Goal: Check status: Check status

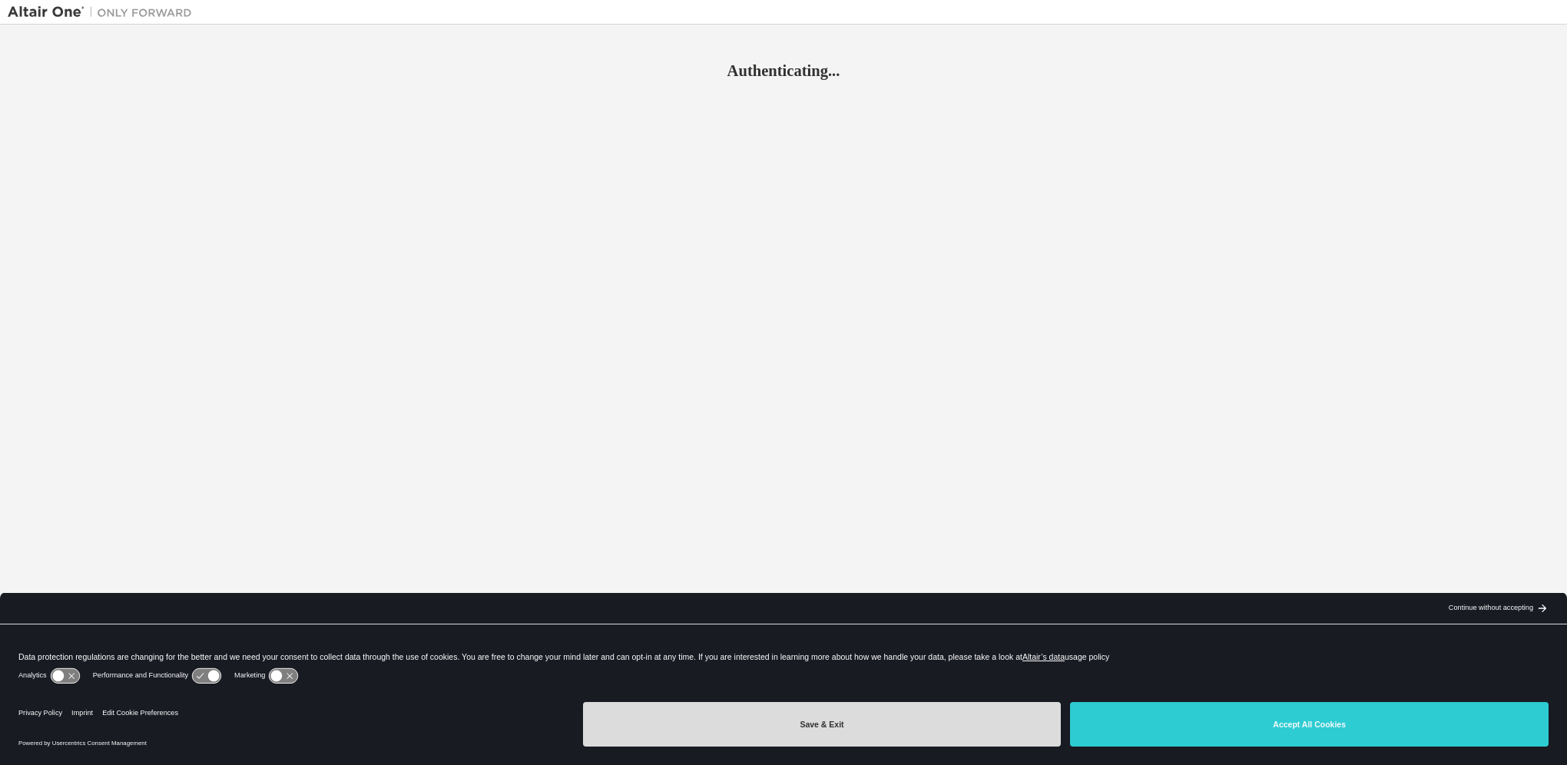
click at [724, 721] on button "Save & Exit" at bounding box center [822, 724] width 479 height 45
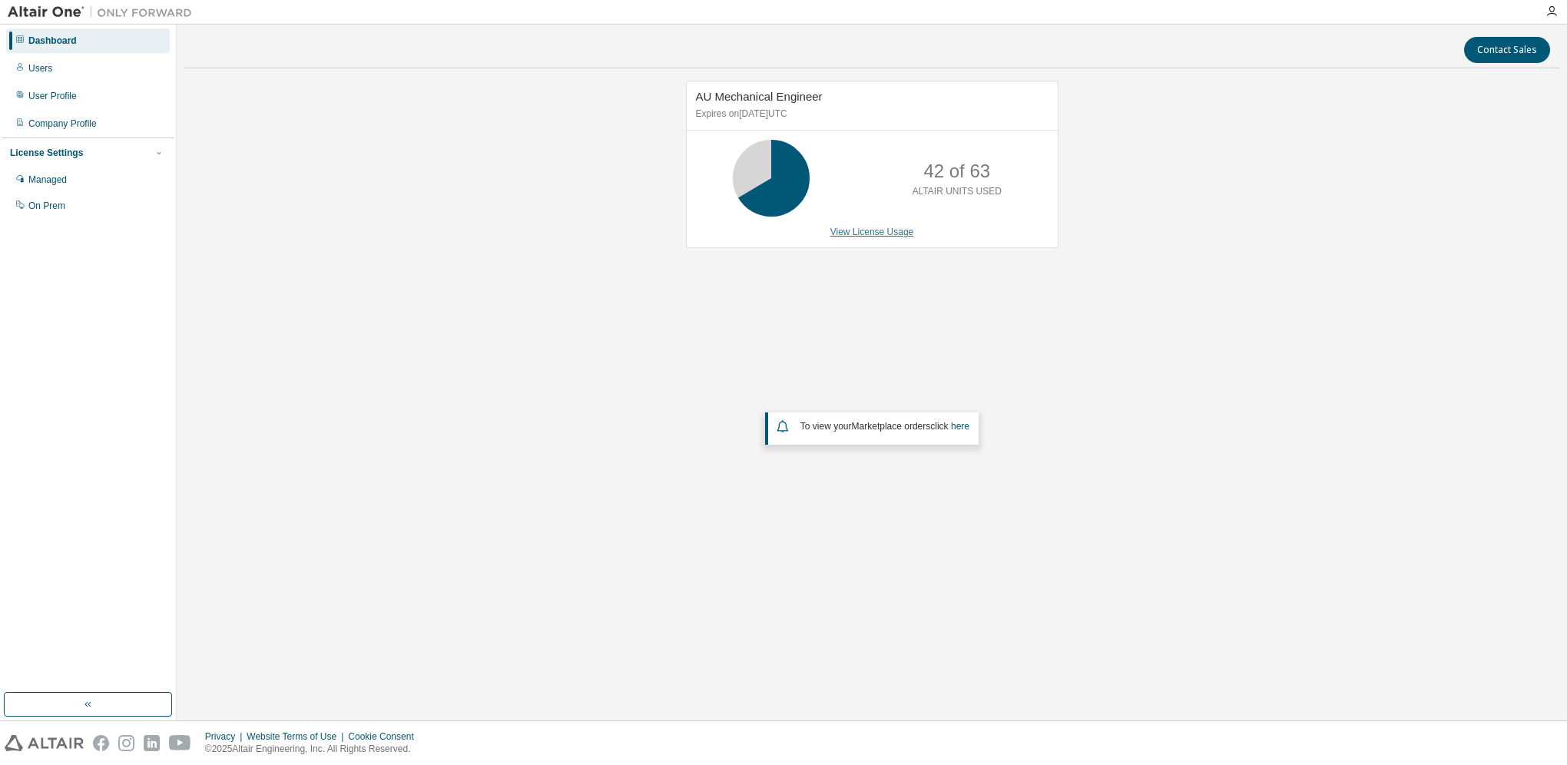
click at [845, 227] on link "View License Usage" at bounding box center [872, 232] width 84 height 11
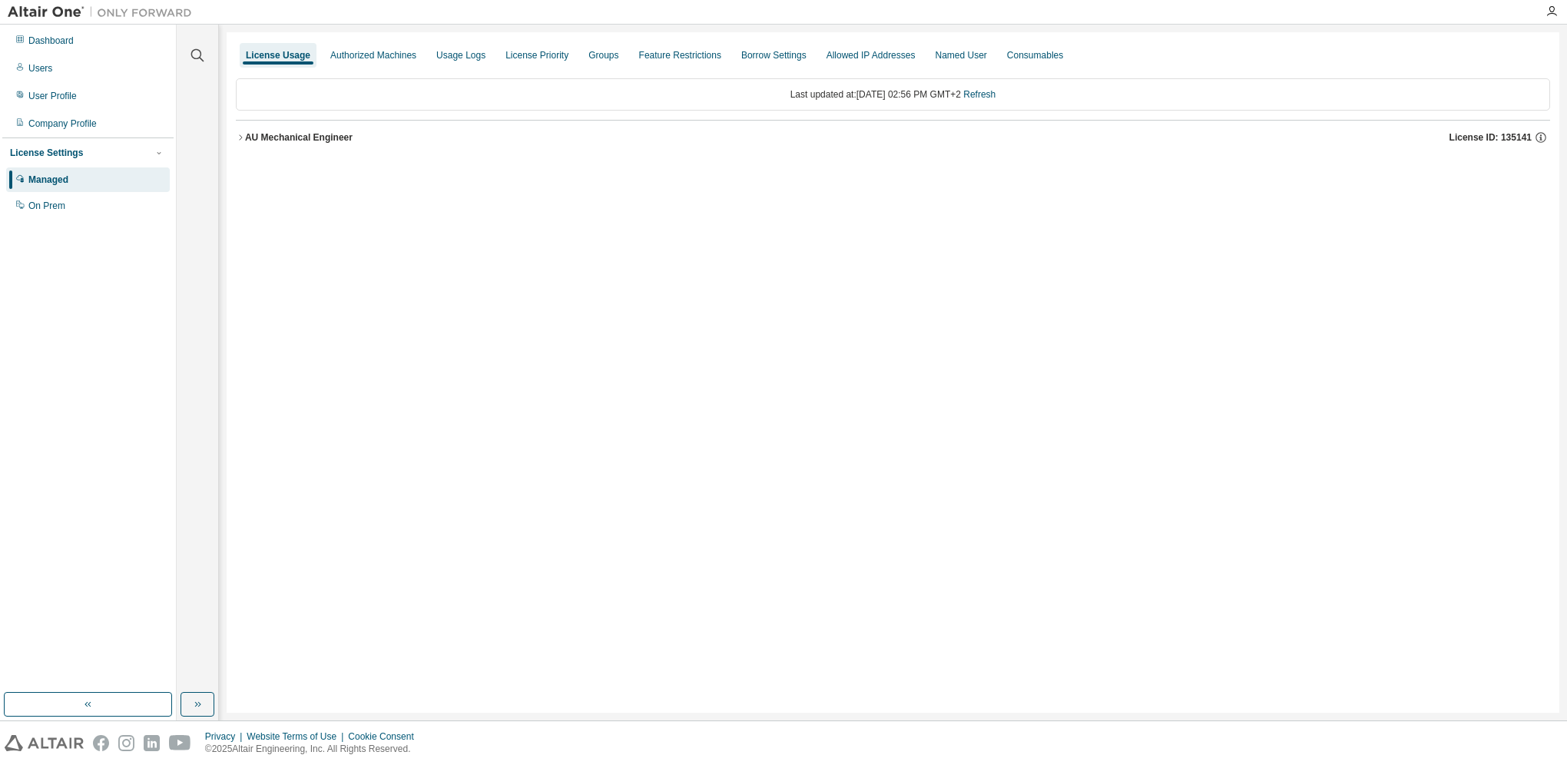
click at [247, 143] on div "AU Mechanical Engineer License ID: 135141" at bounding box center [897, 138] width 1305 height 14
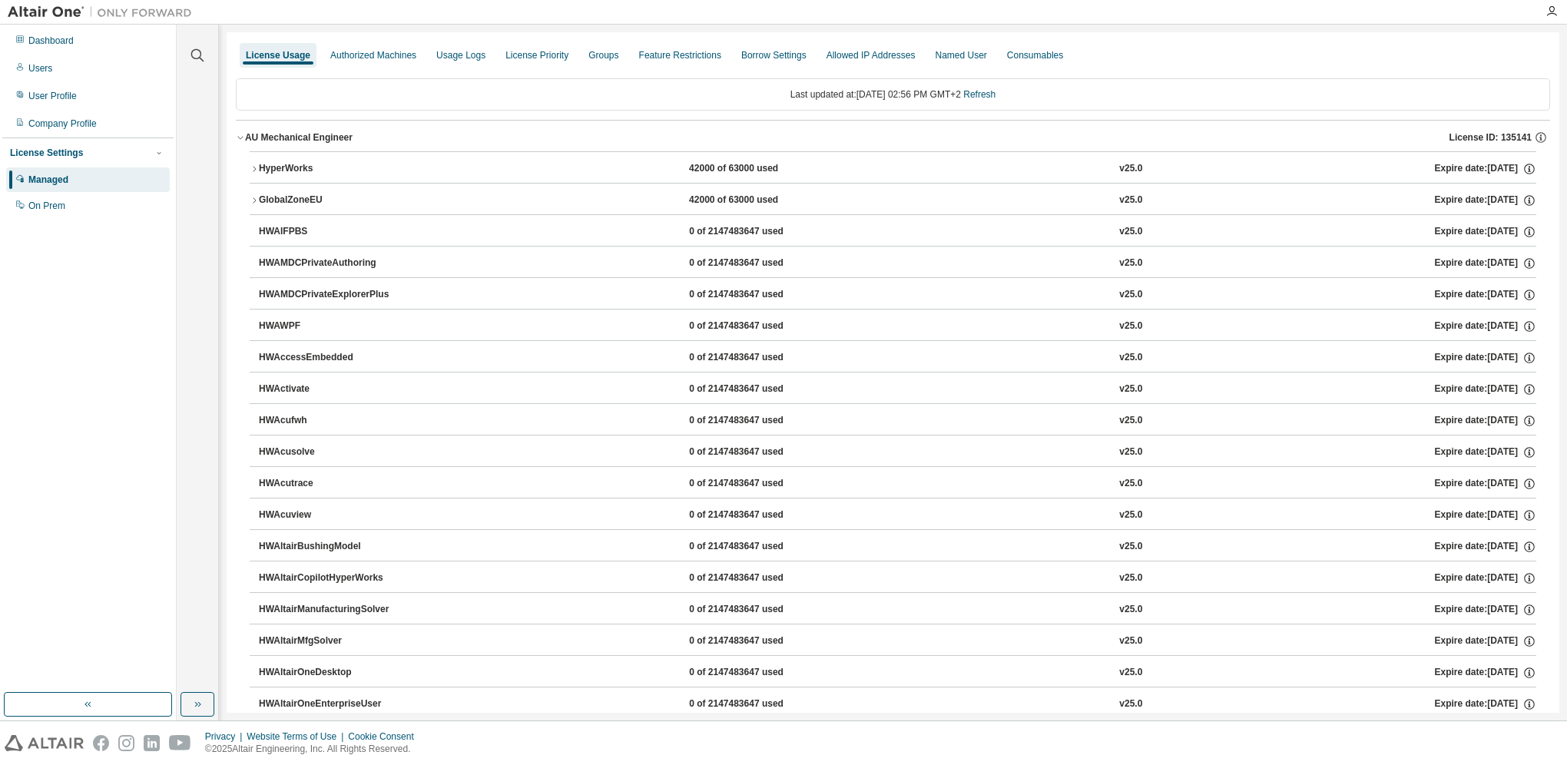
click at [258, 161] on button "HyperWorks 42000 of 63000 used v25.0 Expire date: [DATE]" at bounding box center [893, 169] width 1287 height 34
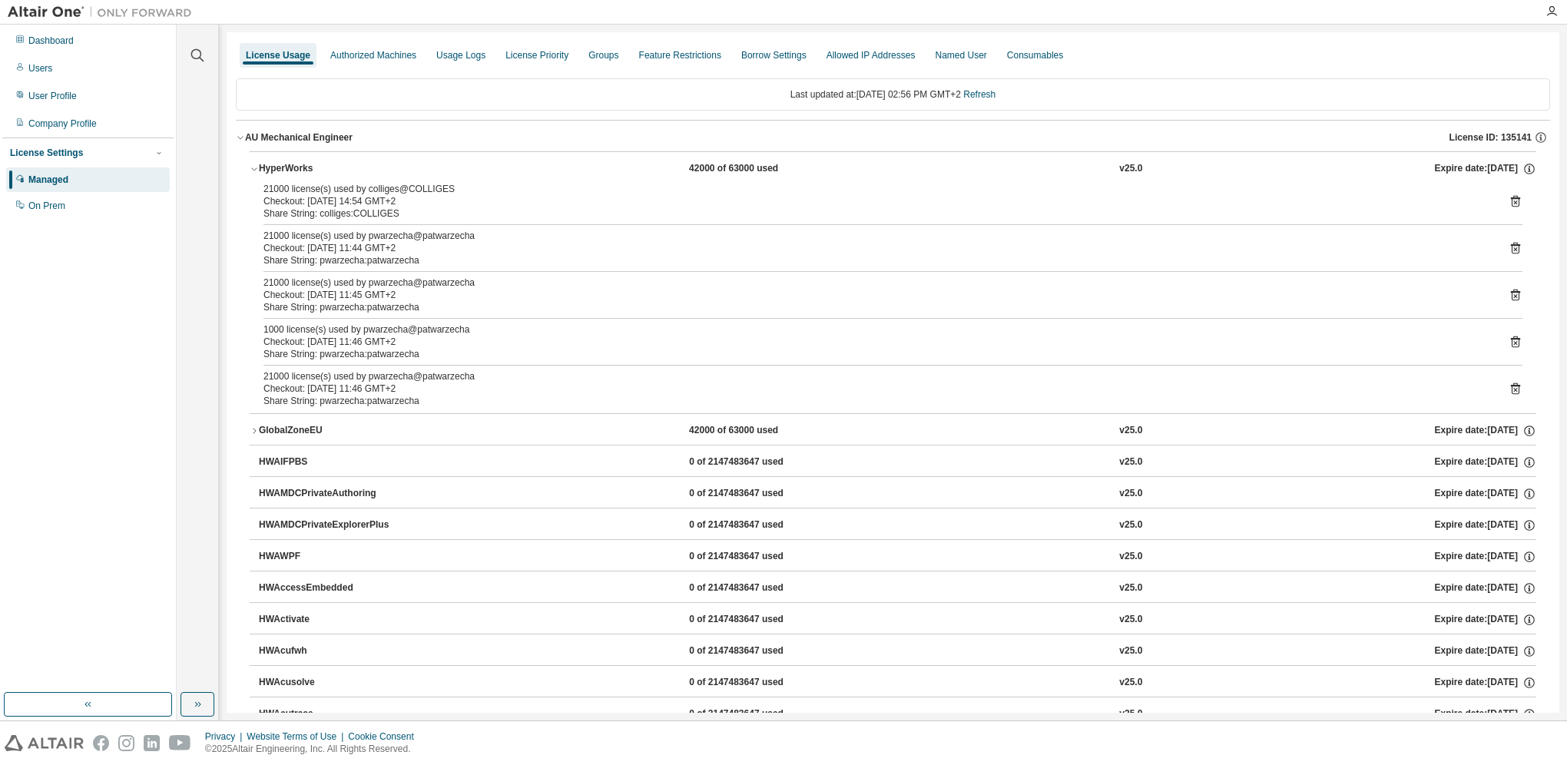
click at [1509, 198] on icon at bounding box center [1516, 201] width 14 height 14
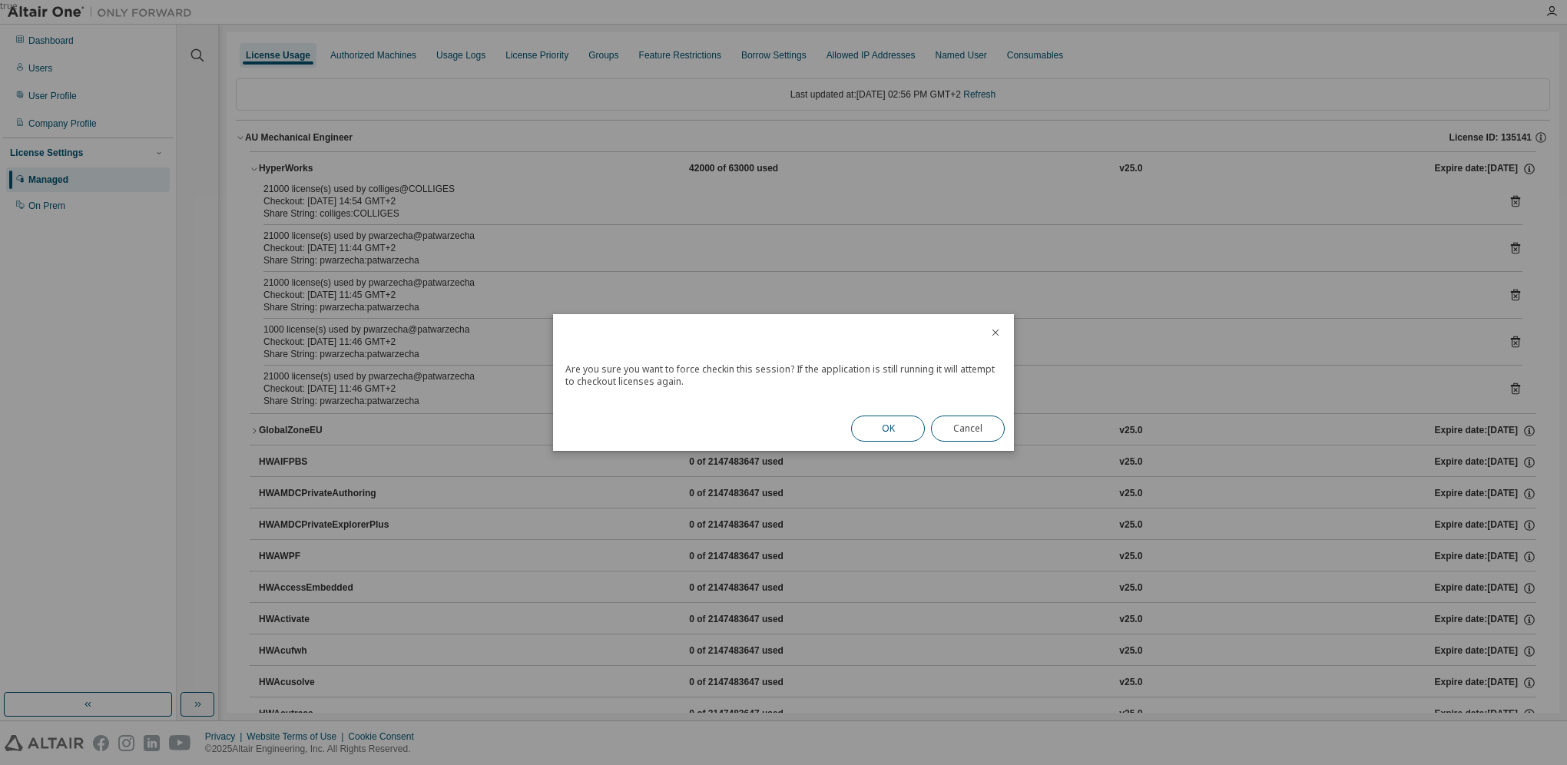
click at [891, 420] on button "OK" at bounding box center [888, 429] width 74 height 26
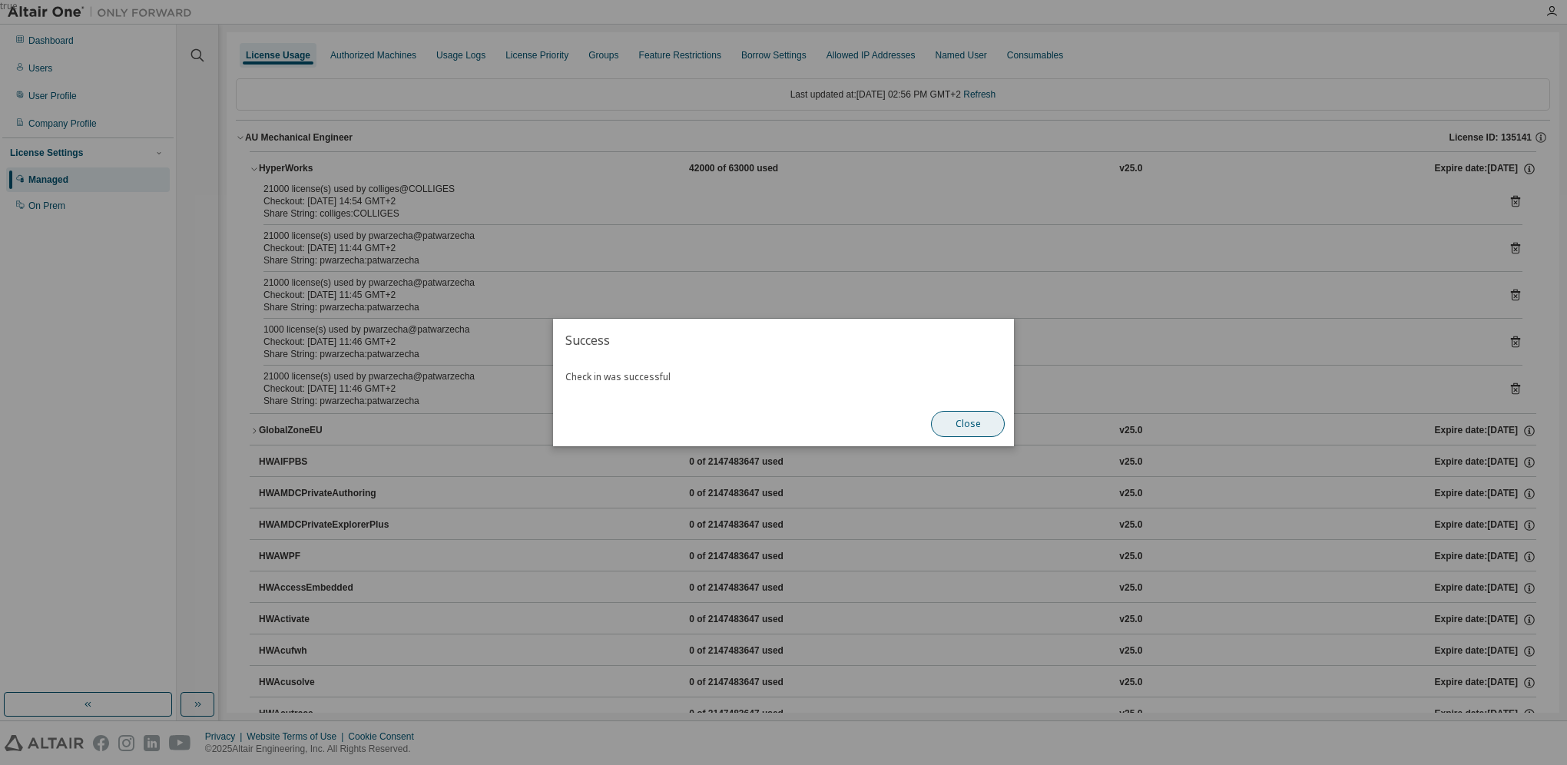
click at [965, 419] on button "Close" at bounding box center [968, 424] width 74 height 26
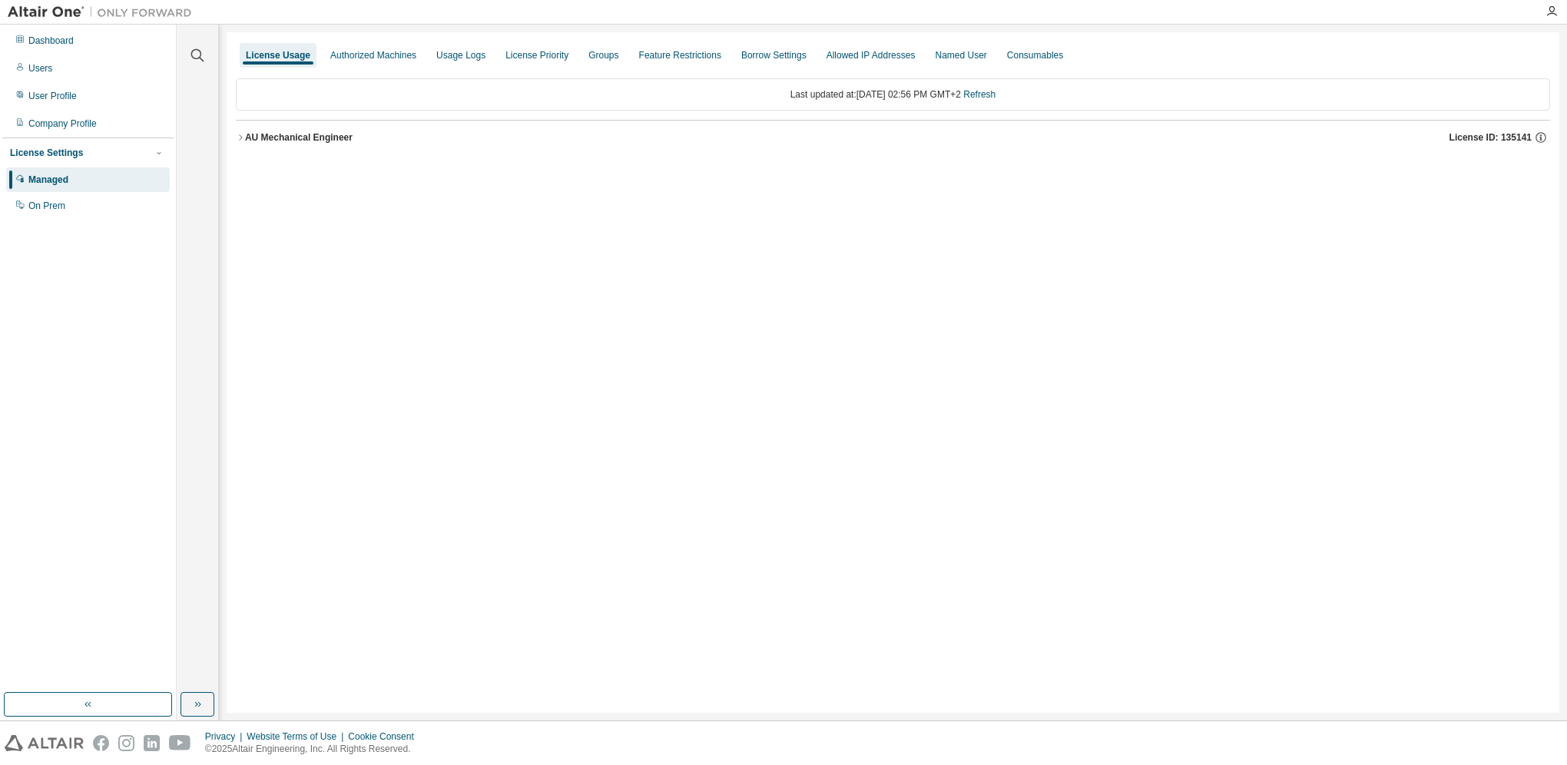
click at [257, 132] on div "AU Mechanical Engineer" at bounding box center [299, 137] width 108 height 12
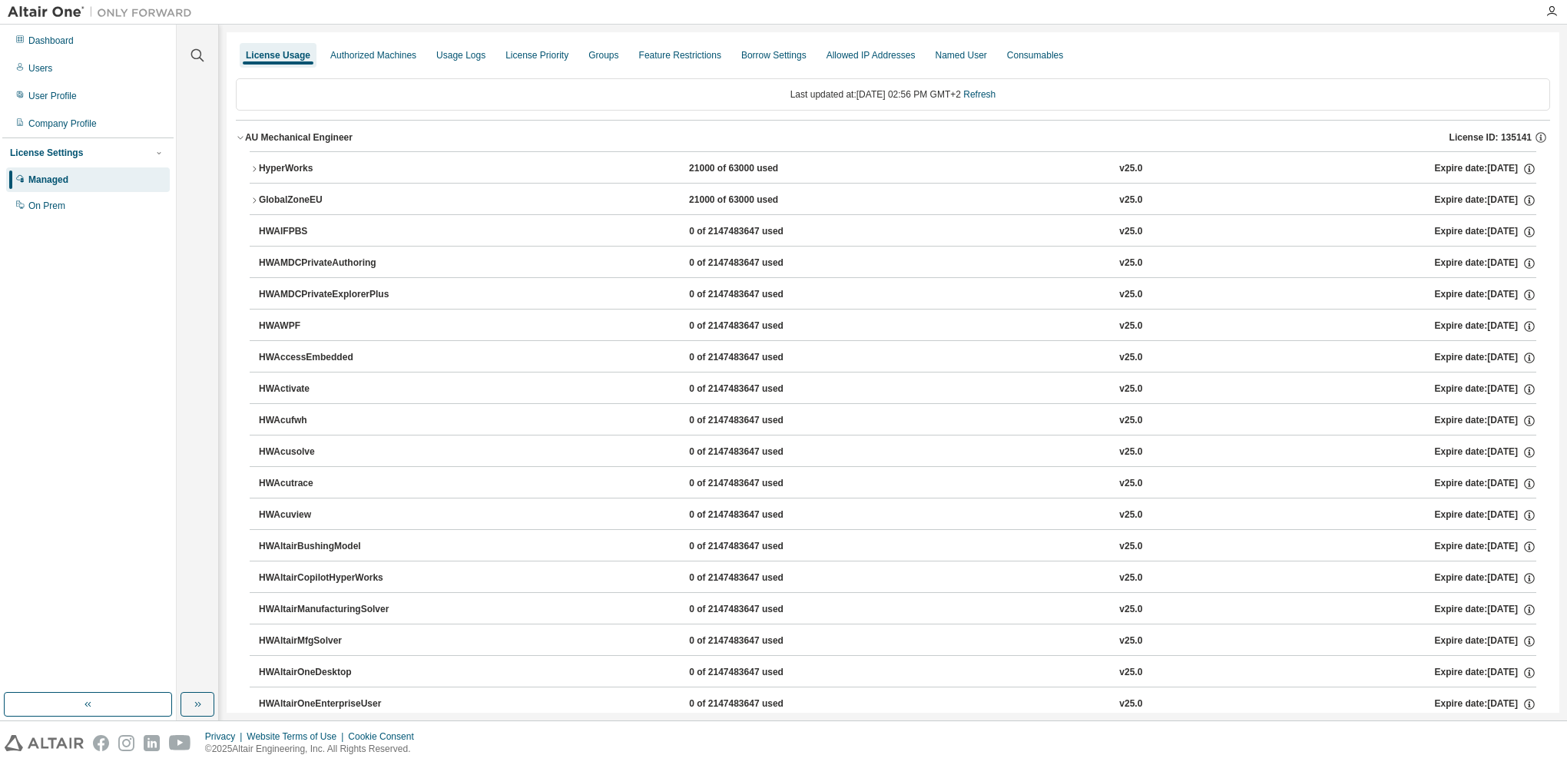
click at [250, 171] on icon "button" at bounding box center [254, 168] width 9 height 9
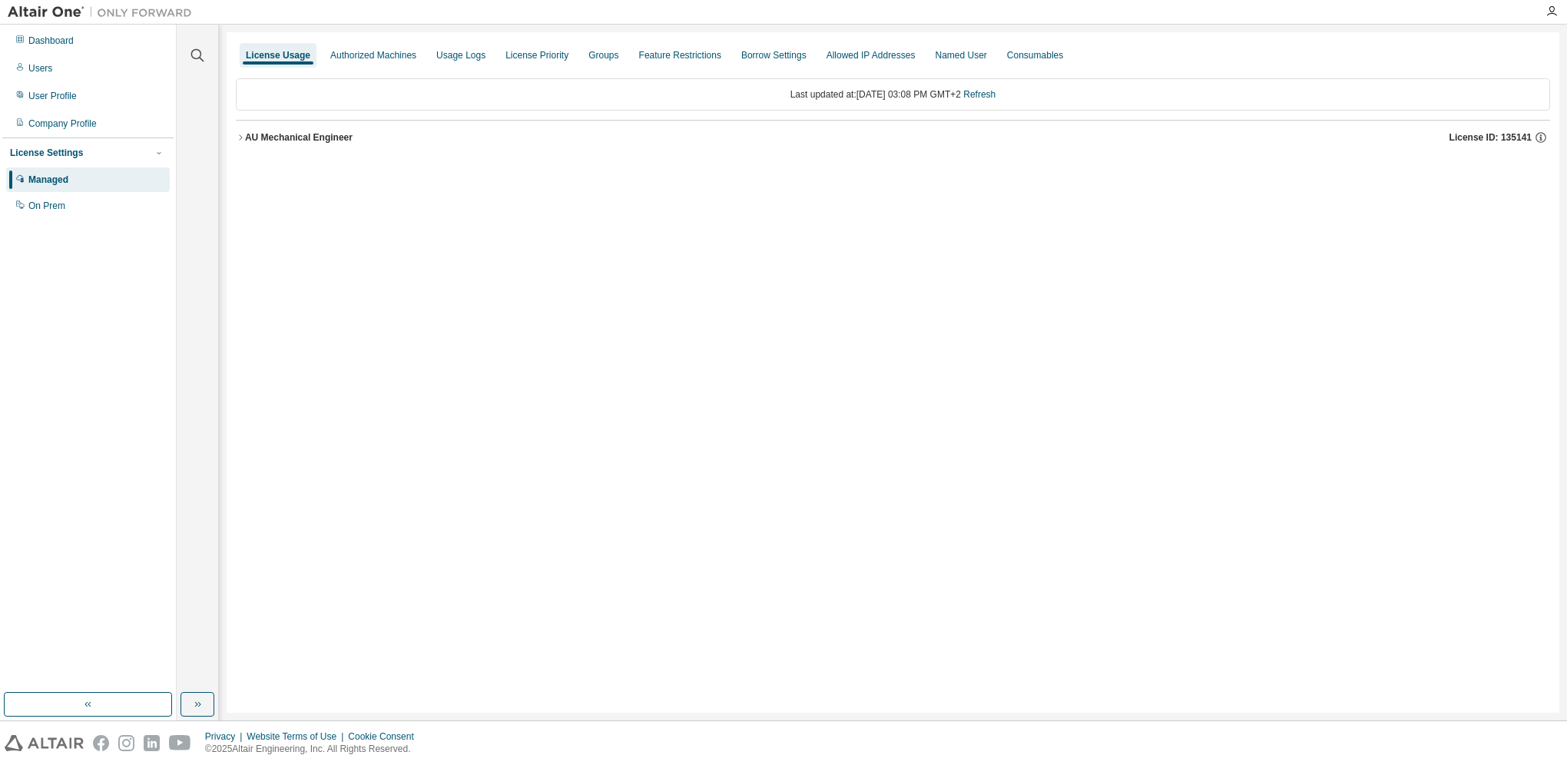
click at [250, 134] on div "AU Mechanical Engineer" at bounding box center [299, 137] width 108 height 12
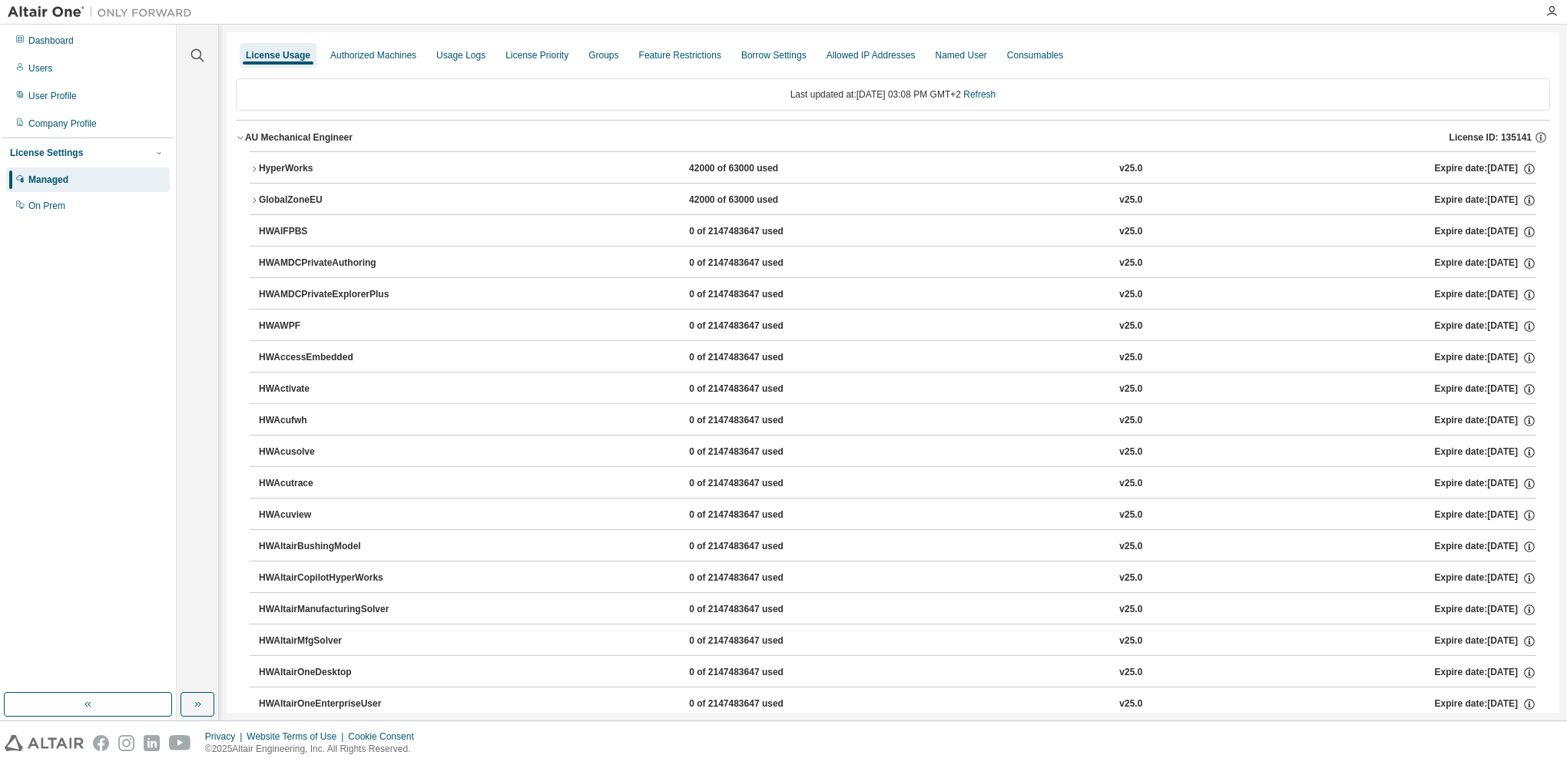
click at [253, 163] on button "HyperWorks 42000 of 63000 used v25.0 Expire date: [DATE]" at bounding box center [893, 169] width 1287 height 34
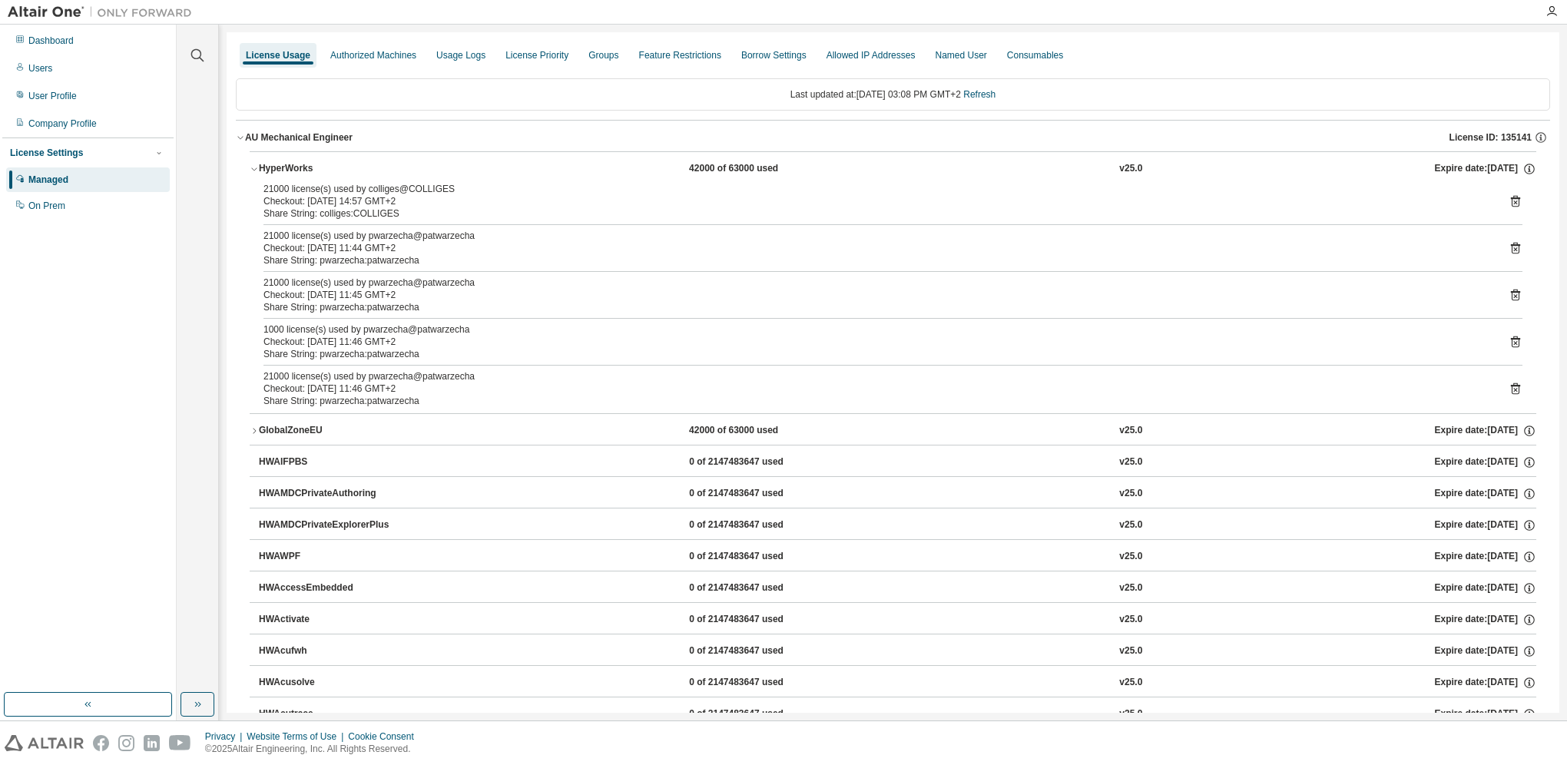
click at [1511, 198] on icon at bounding box center [1516, 201] width 14 height 14
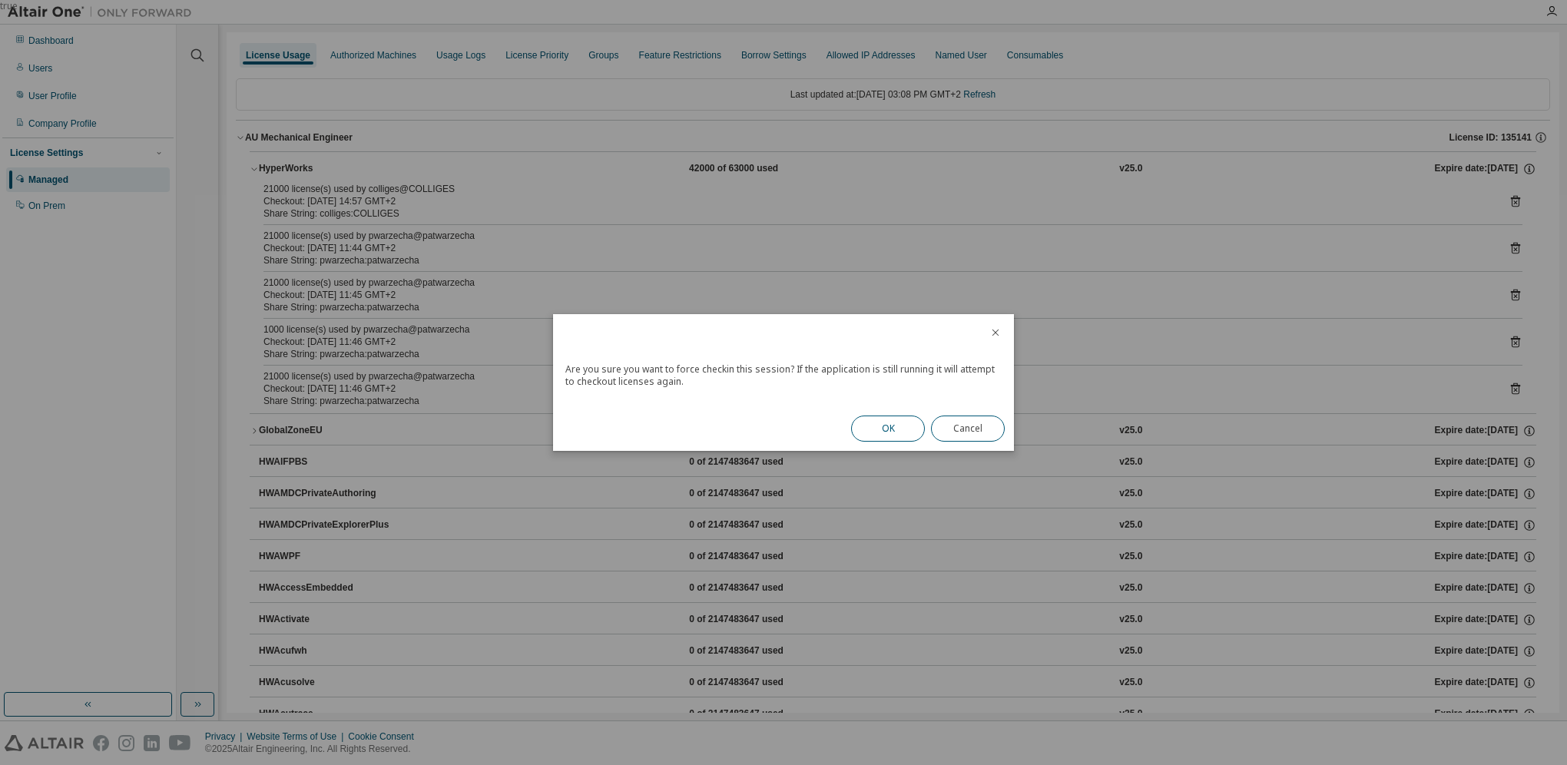
click at [892, 430] on button "OK" at bounding box center [888, 429] width 74 height 26
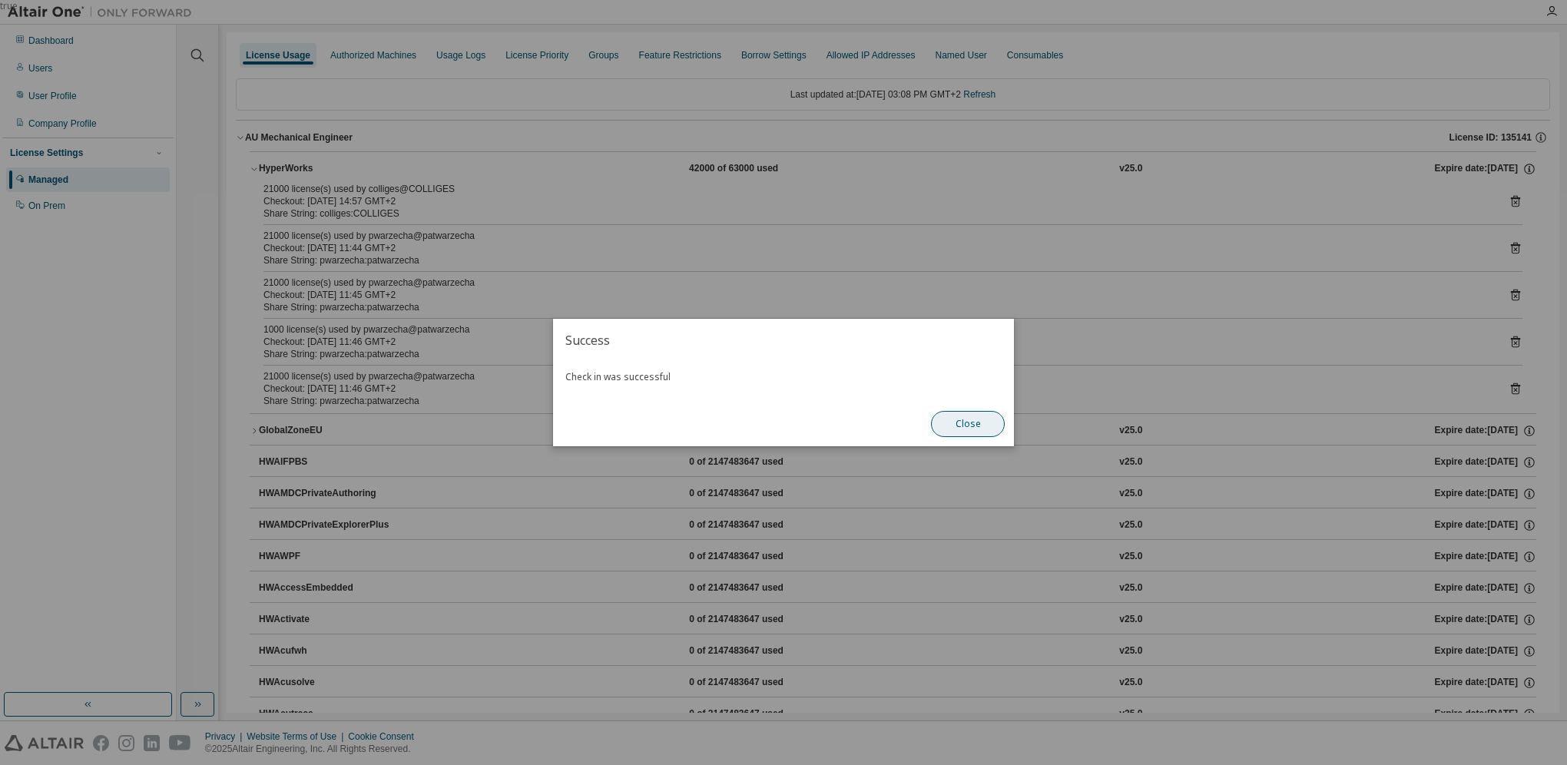
click at [951, 424] on button "Close" at bounding box center [968, 424] width 74 height 26
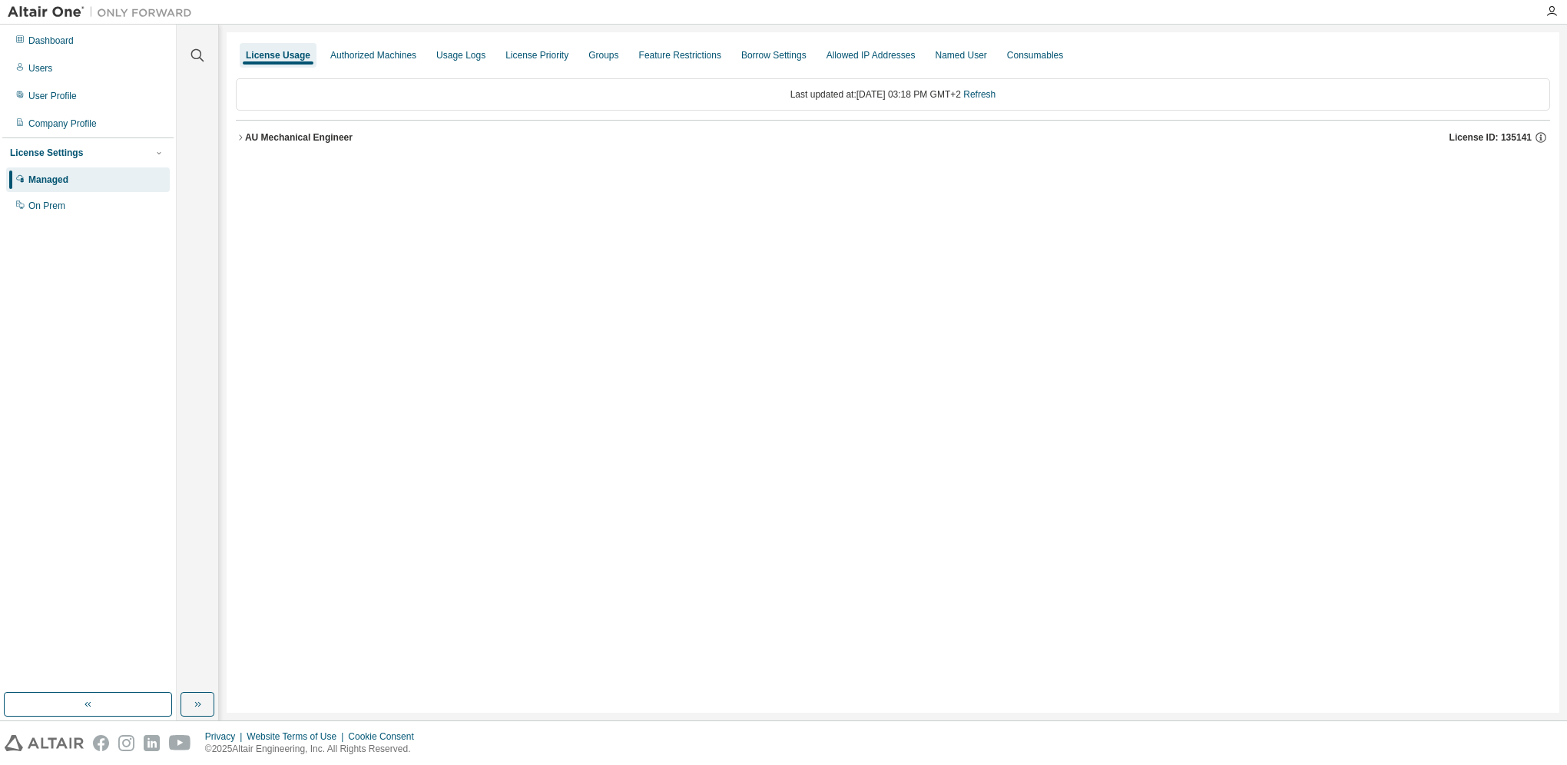
click at [255, 131] on div "AU Mechanical Engineer" at bounding box center [299, 137] width 108 height 12
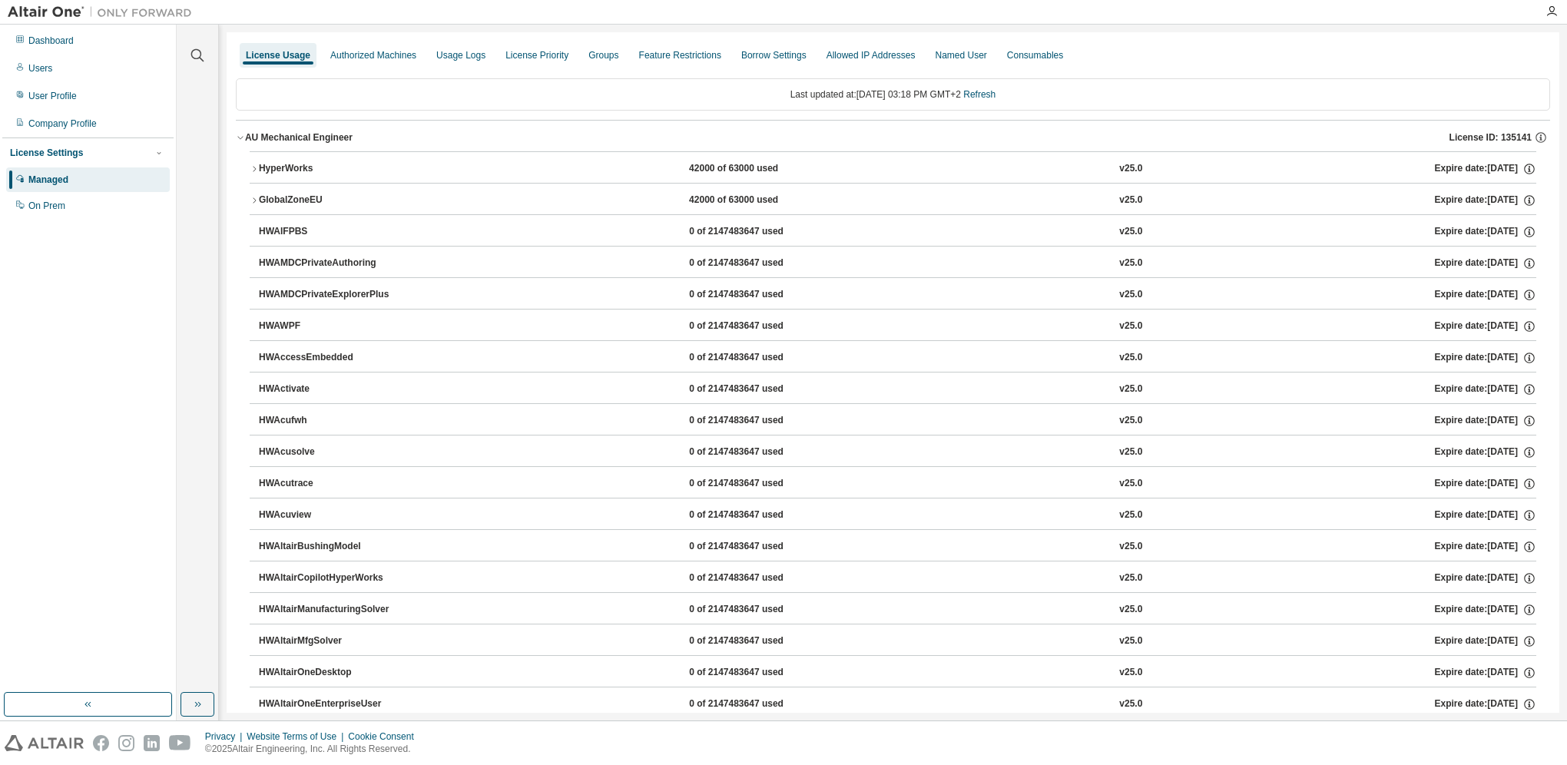
click at [253, 169] on icon "button" at bounding box center [254, 168] width 9 height 9
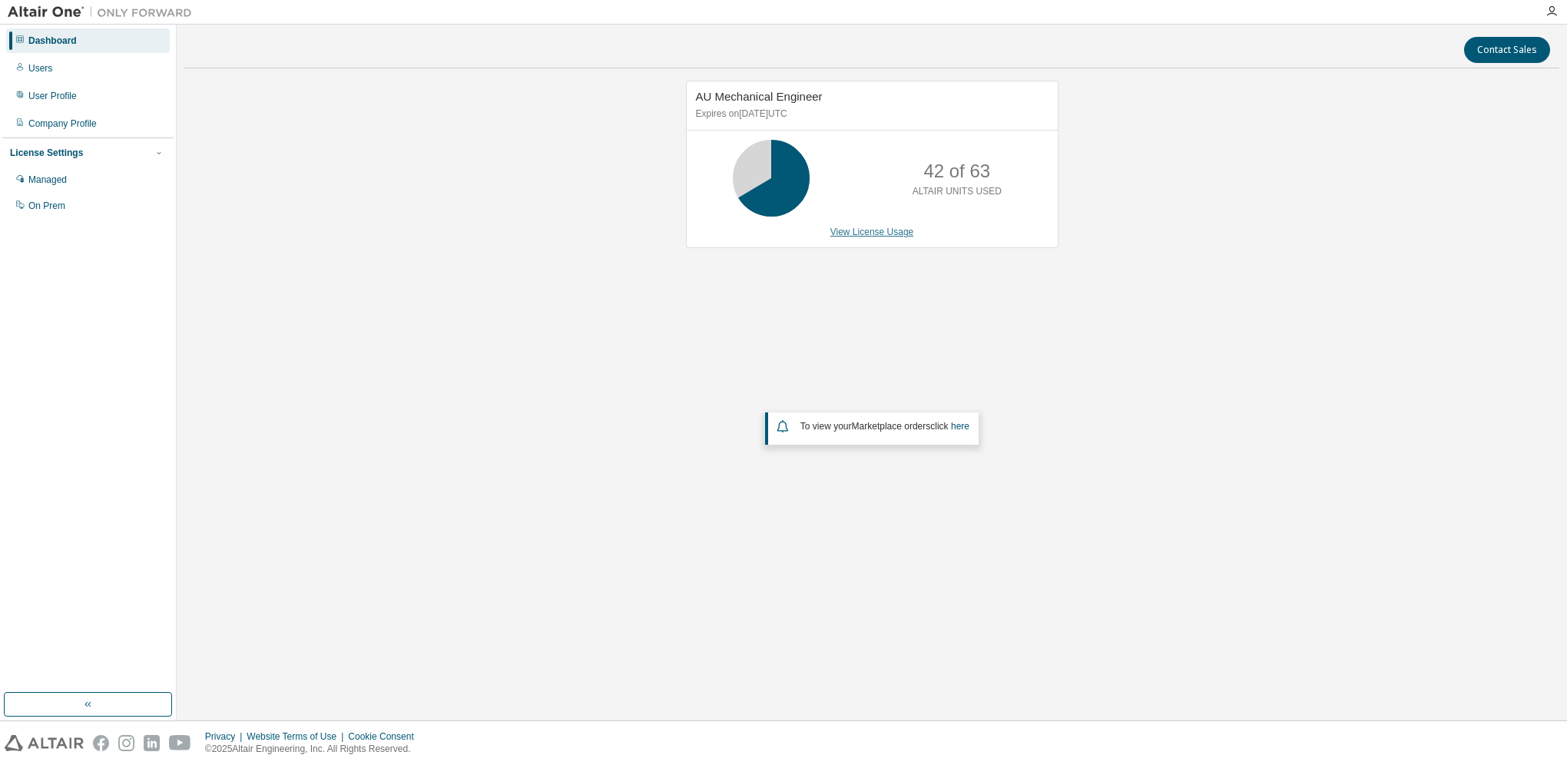
click at [849, 230] on link "View License Usage" at bounding box center [872, 232] width 84 height 11
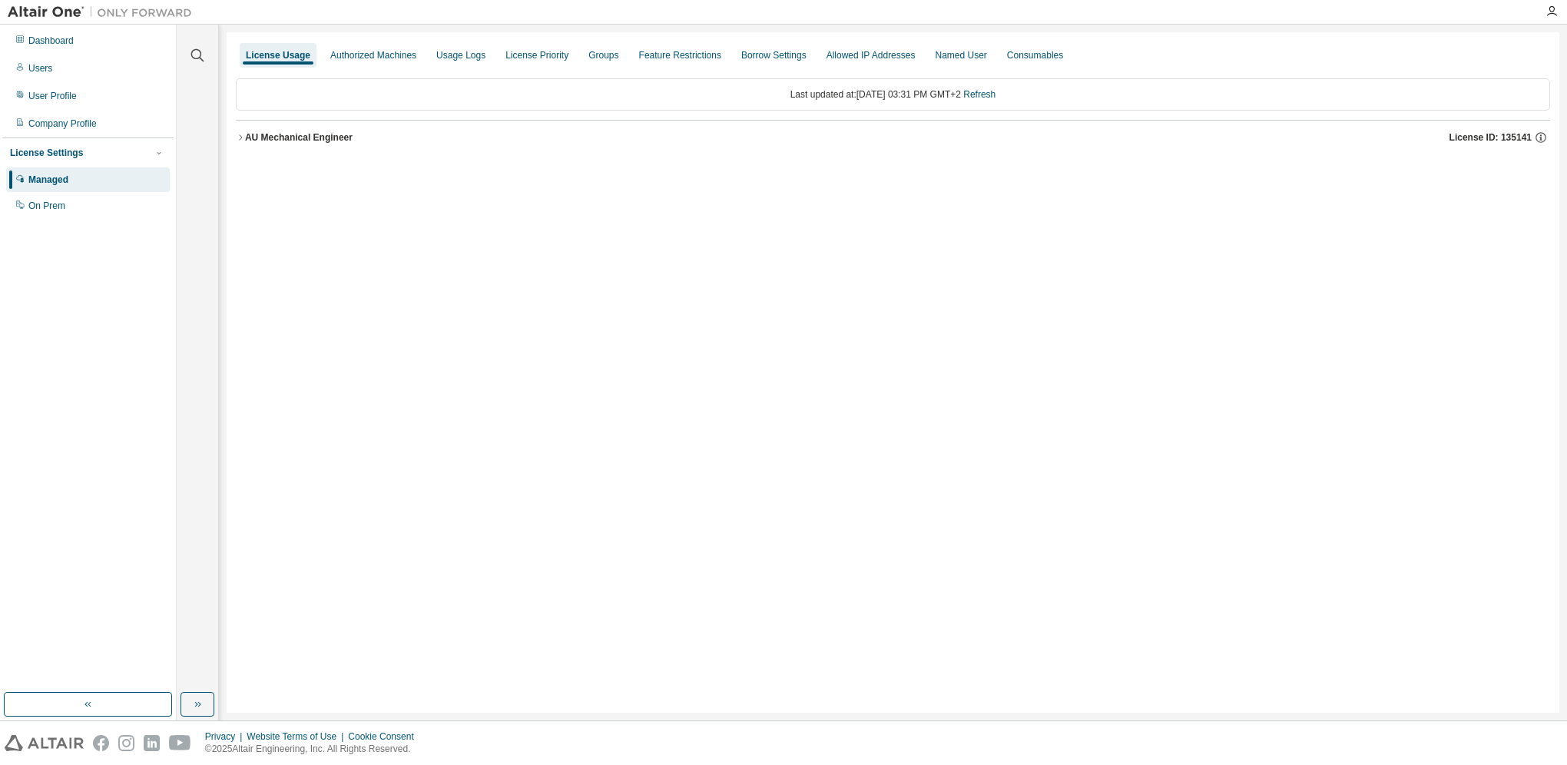
click at [263, 138] on div "AU Mechanical Engineer" at bounding box center [299, 137] width 108 height 12
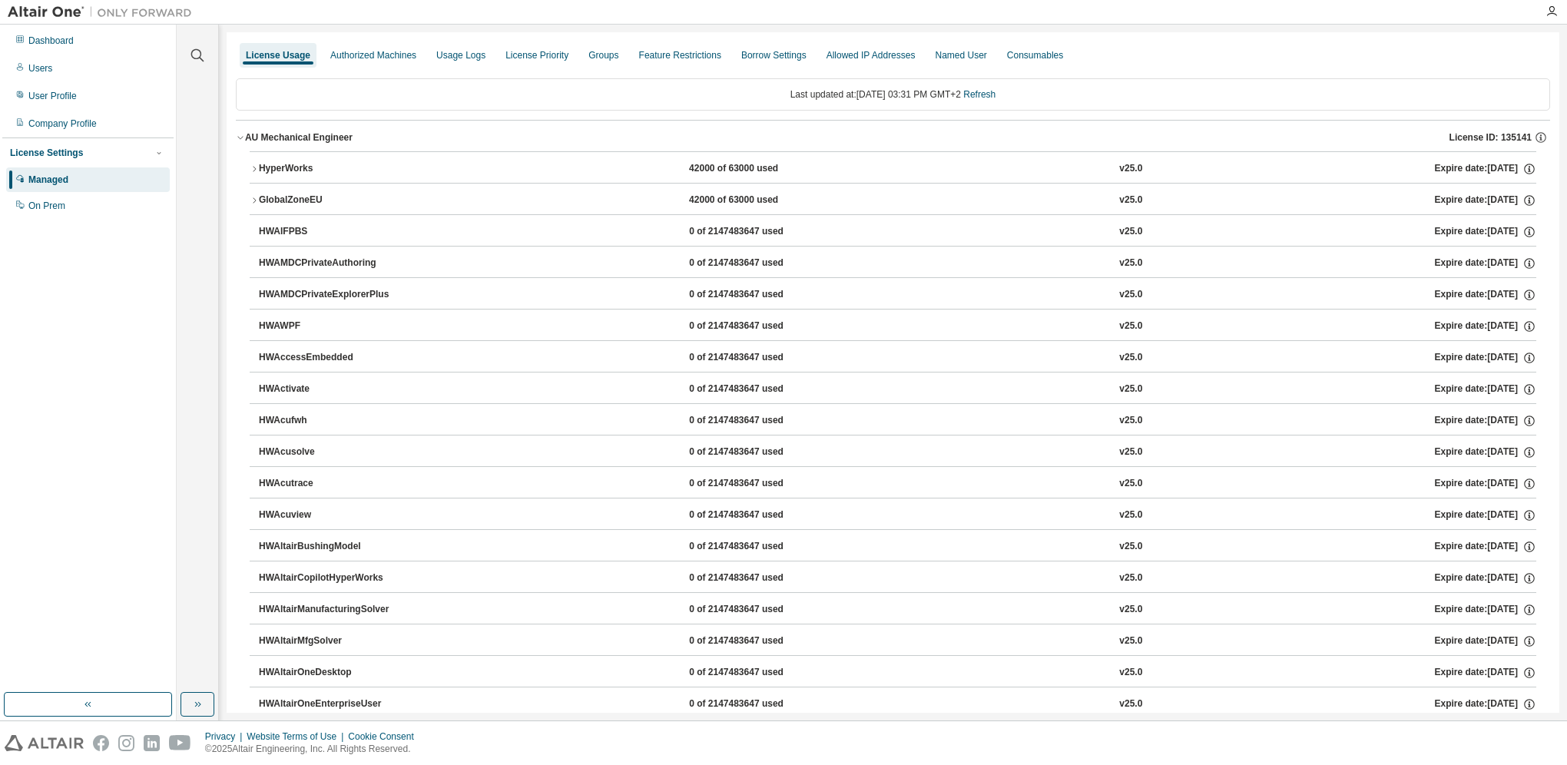
click at [254, 160] on button "HyperWorks 42000 of 63000 used v25.0 Expire date: [DATE]" at bounding box center [893, 169] width 1287 height 34
